Goal: Entertainment & Leisure: Consume media (video, audio)

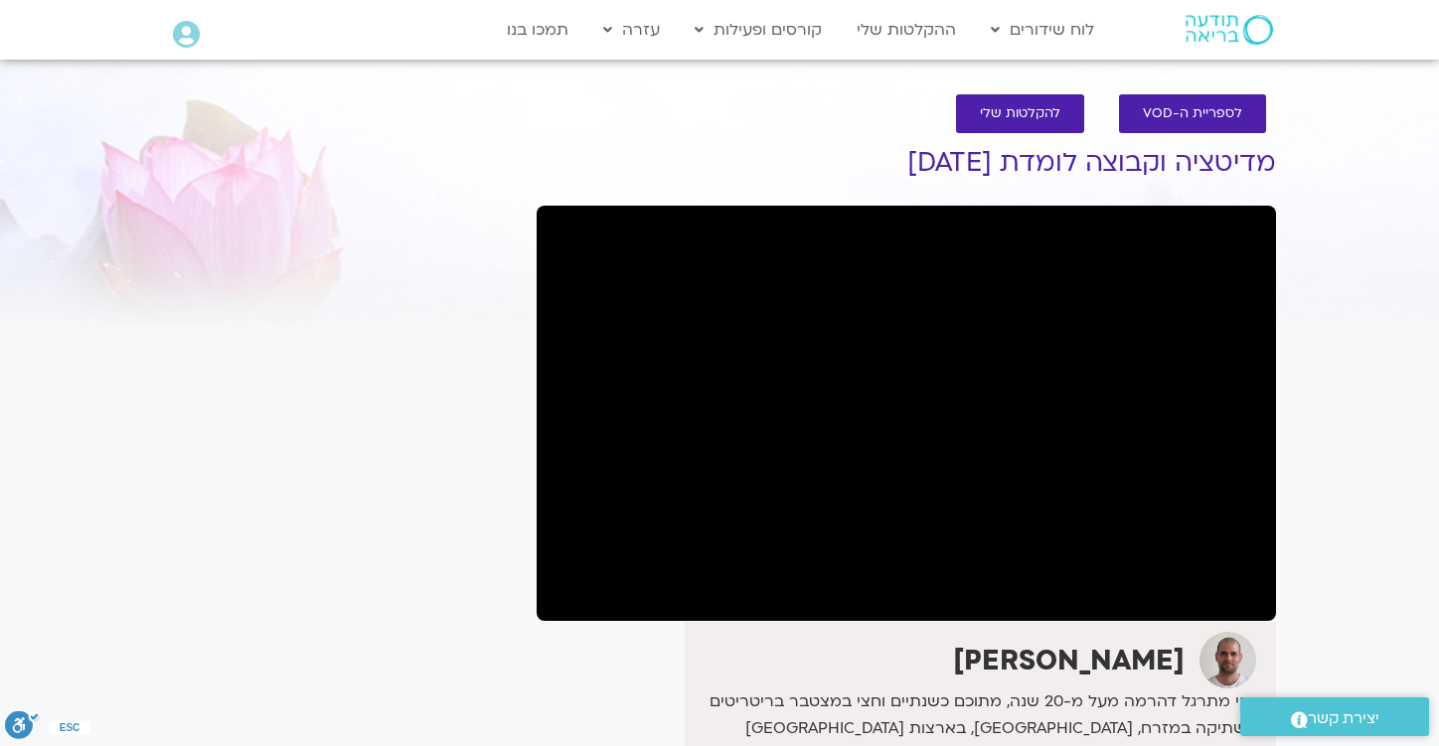
click at [341, 247] on div "It seems we can't find what you're looking for. It seems we can't find what you…" at bounding box center [340, 656] width 374 height 1084
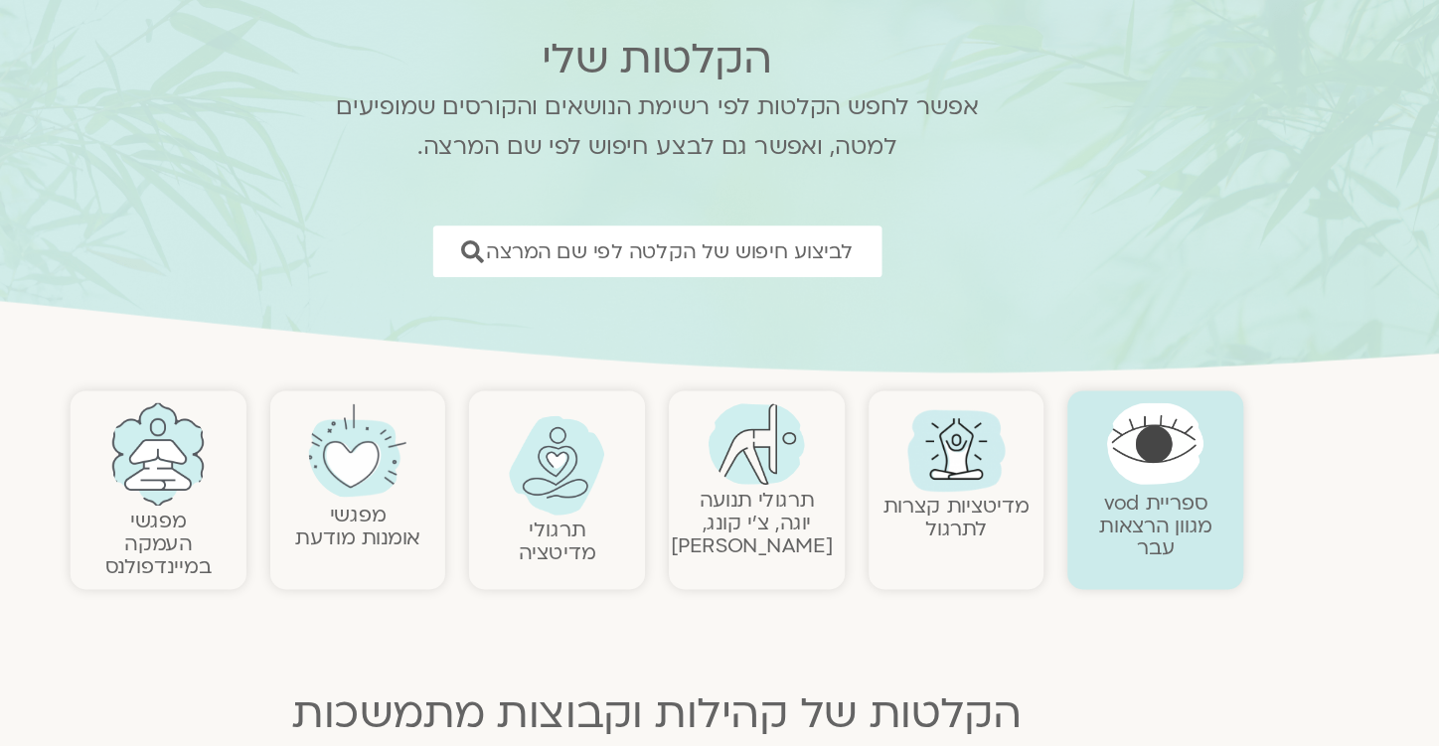
scroll to position [127, 0]
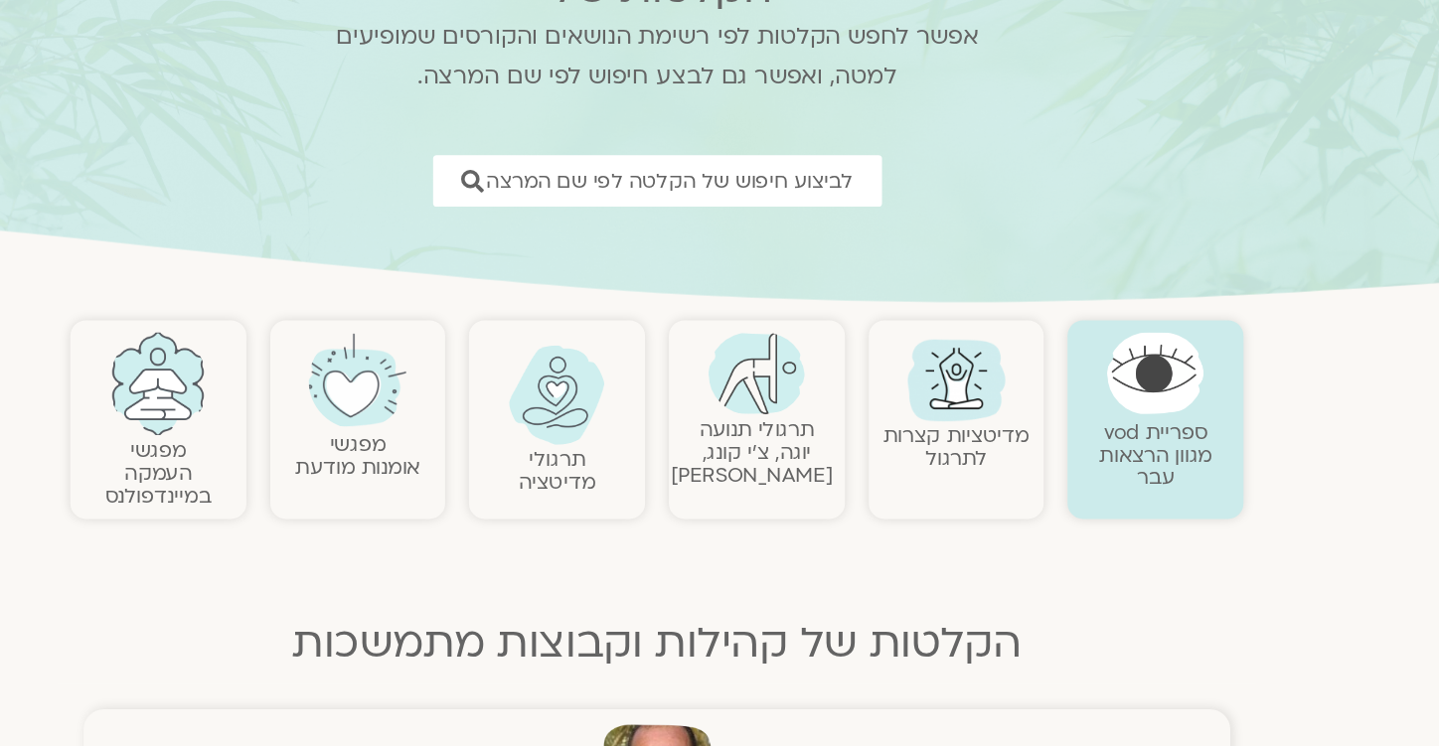
click at [636, 446] on link "תרגולי מדיטציה" at bounding box center [637, 452] width 64 height 42
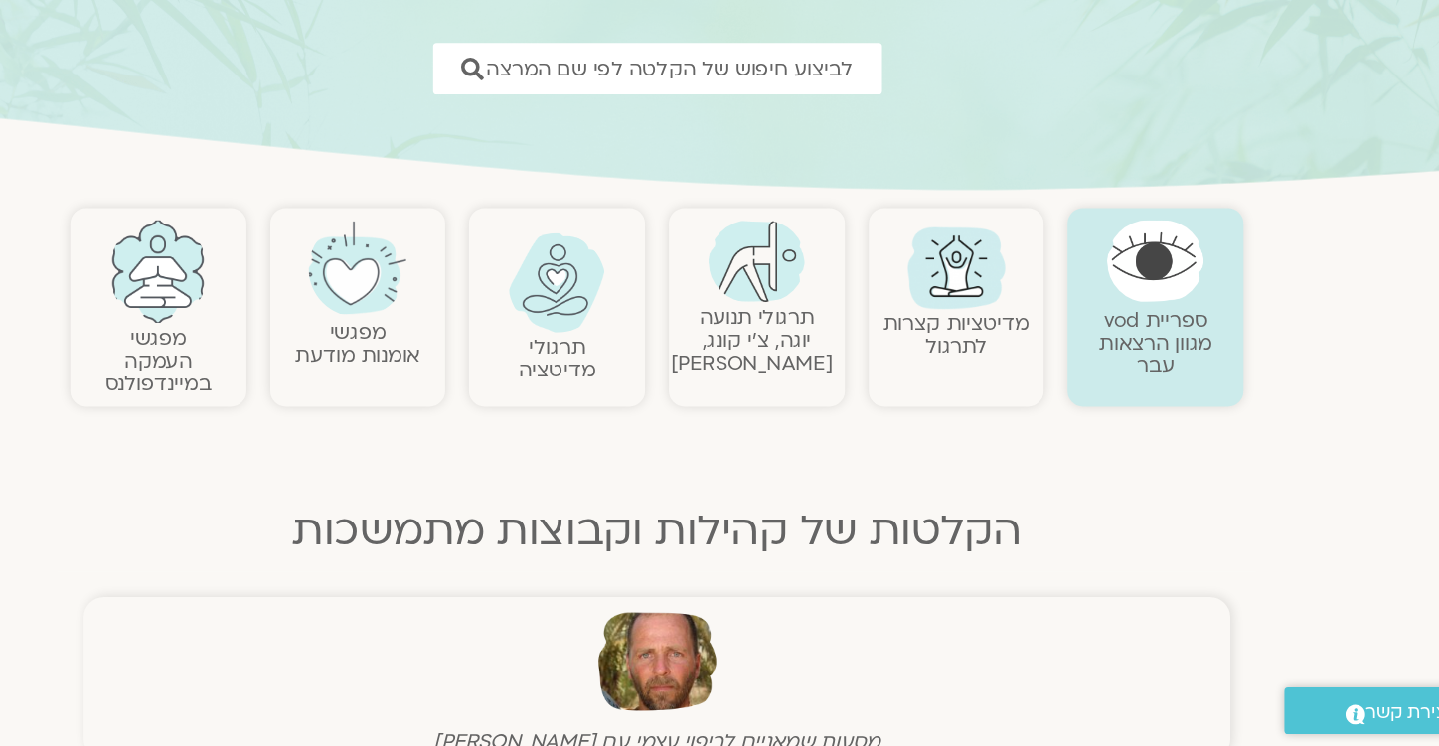
scroll to position [160, 0]
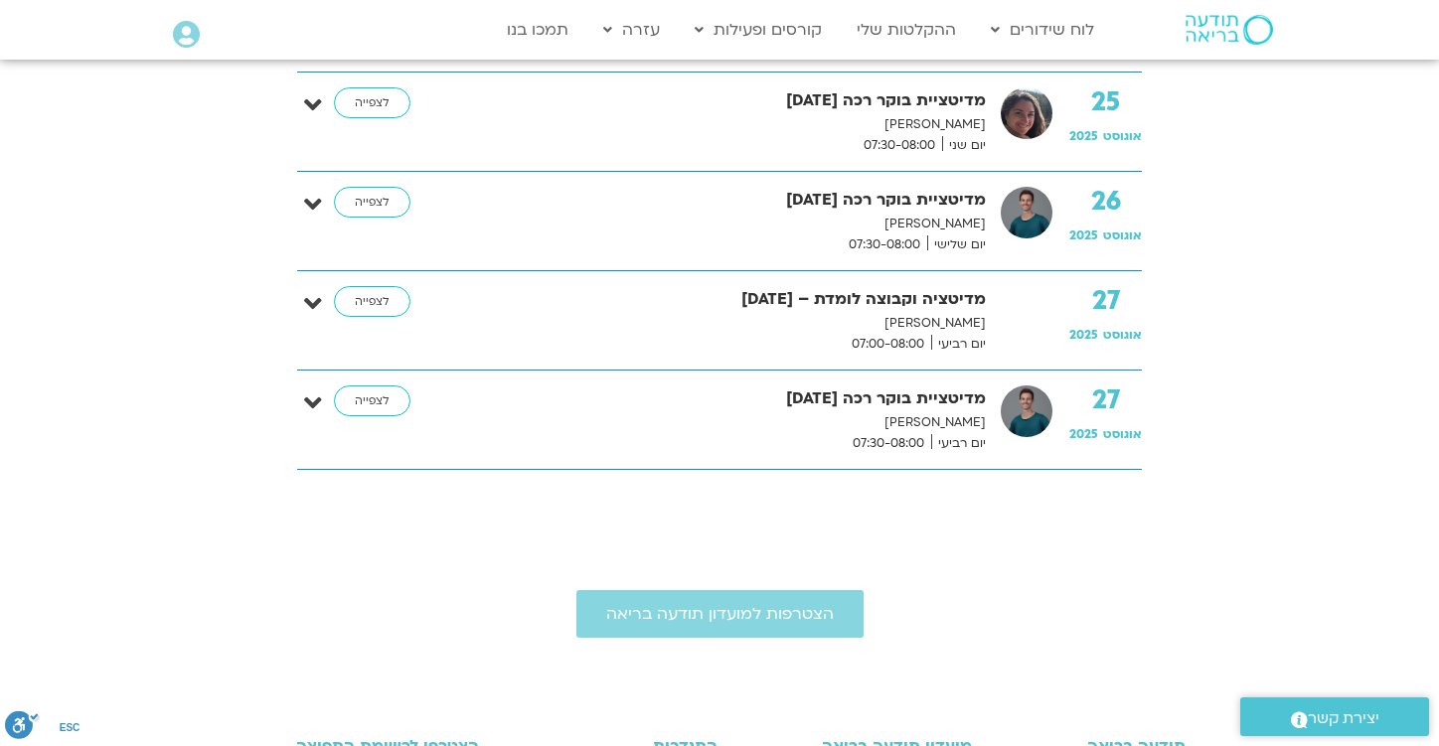
scroll to position [4286, 0]
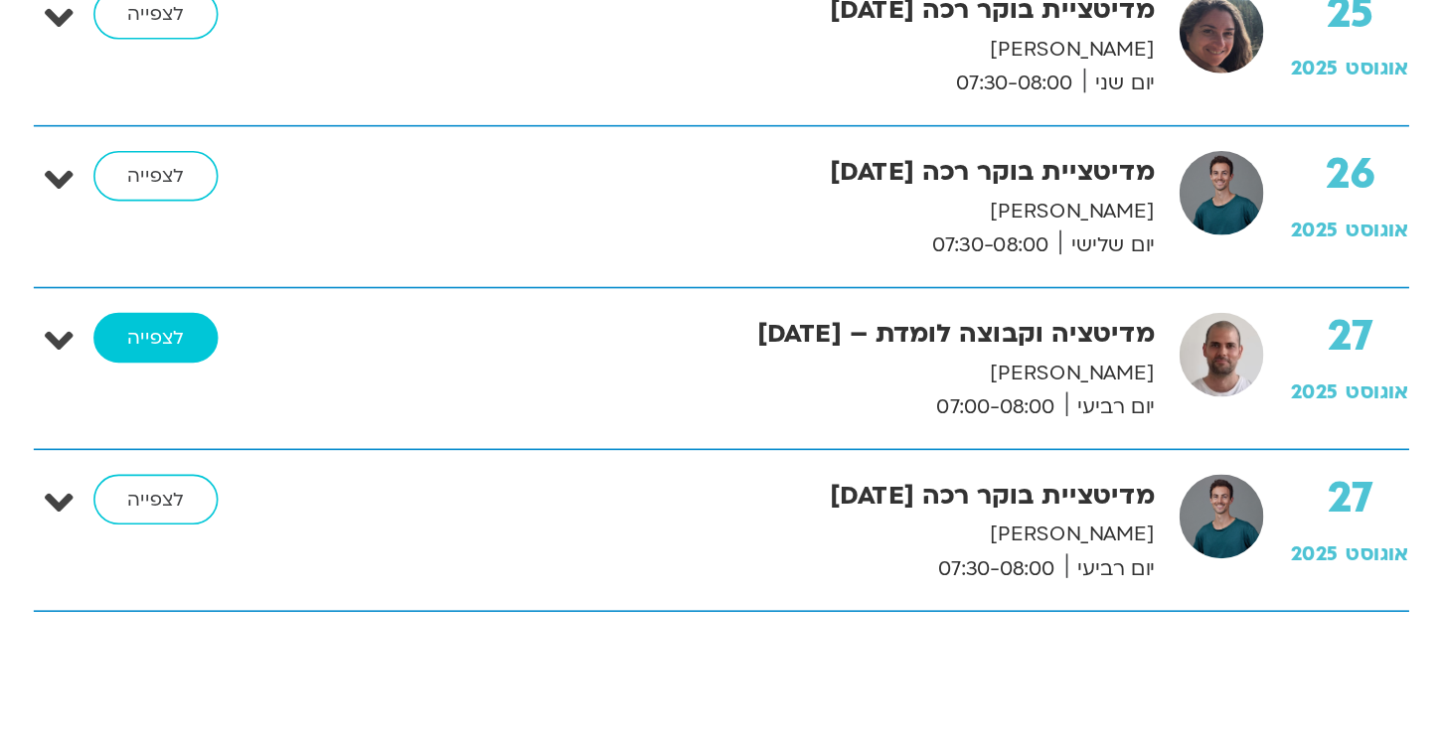
click at [386, 304] on link "לצפייה" at bounding box center [372, 299] width 77 height 32
